Goal: Transaction & Acquisition: Subscribe to service/newsletter

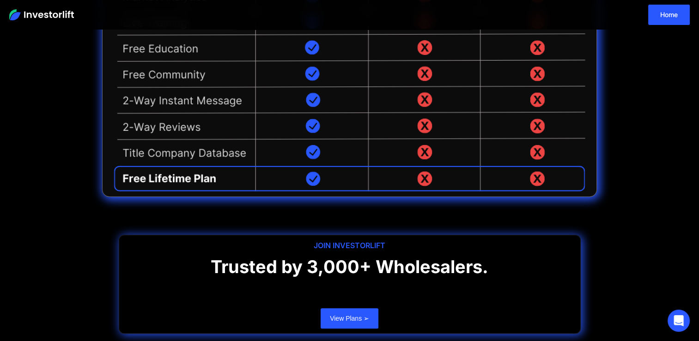
scroll to position [332, 0]
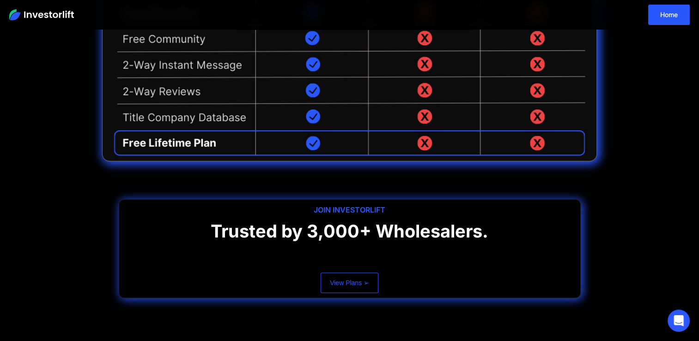
click at [331, 286] on link "View Plans ➢" at bounding box center [350, 283] width 58 height 20
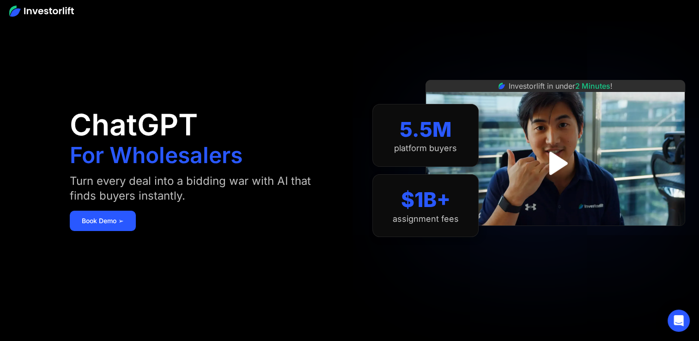
click at [107, 250] on div "ChatGPT For Wholesalers Turn every deal into a bidding war with AI that finds b…" at bounding box center [205, 171] width 270 height 286
click at [112, 219] on link "Book Demo ➢" at bounding box center [103, 221] width 66 height 20
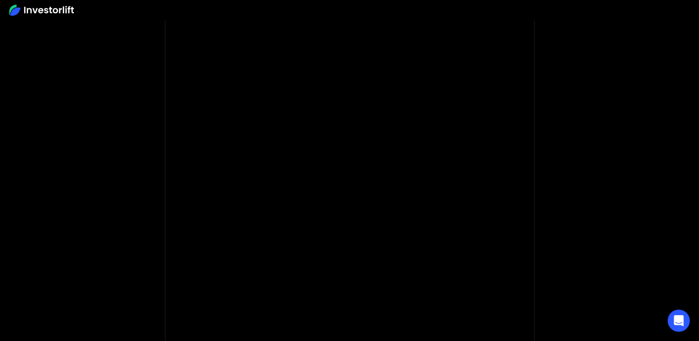
scroll to position [55, 0]
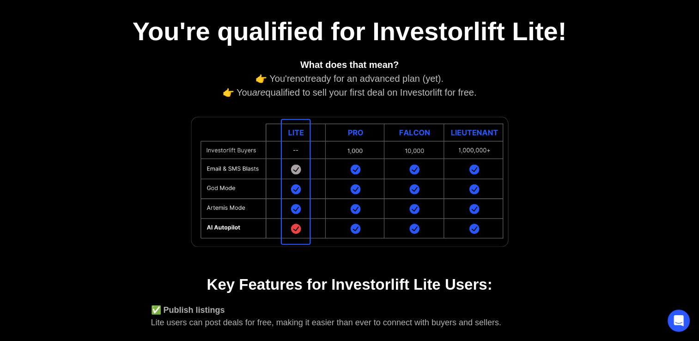
scroll to position [116, 0]
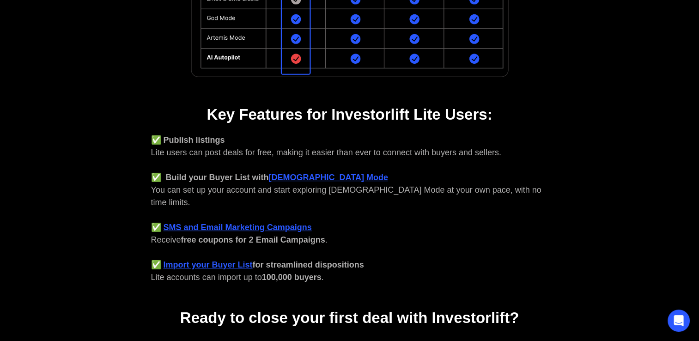
click at [124, 253] on div "You're qualified for Investorlift Lite! What does that mean? 👉 You're not ready…" at bounding box center [349, 71] width 499 height 623
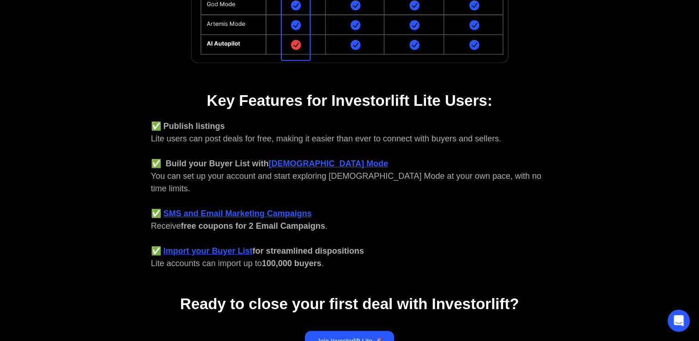
scroll to position [300, 0]
click at [362, 330] on link "Join Investorlift Lite 🚀" at bounding box center [349, 340] width 89 height 20
